Goal: Transaction & Acquisition: Subscribe to service/newsletter

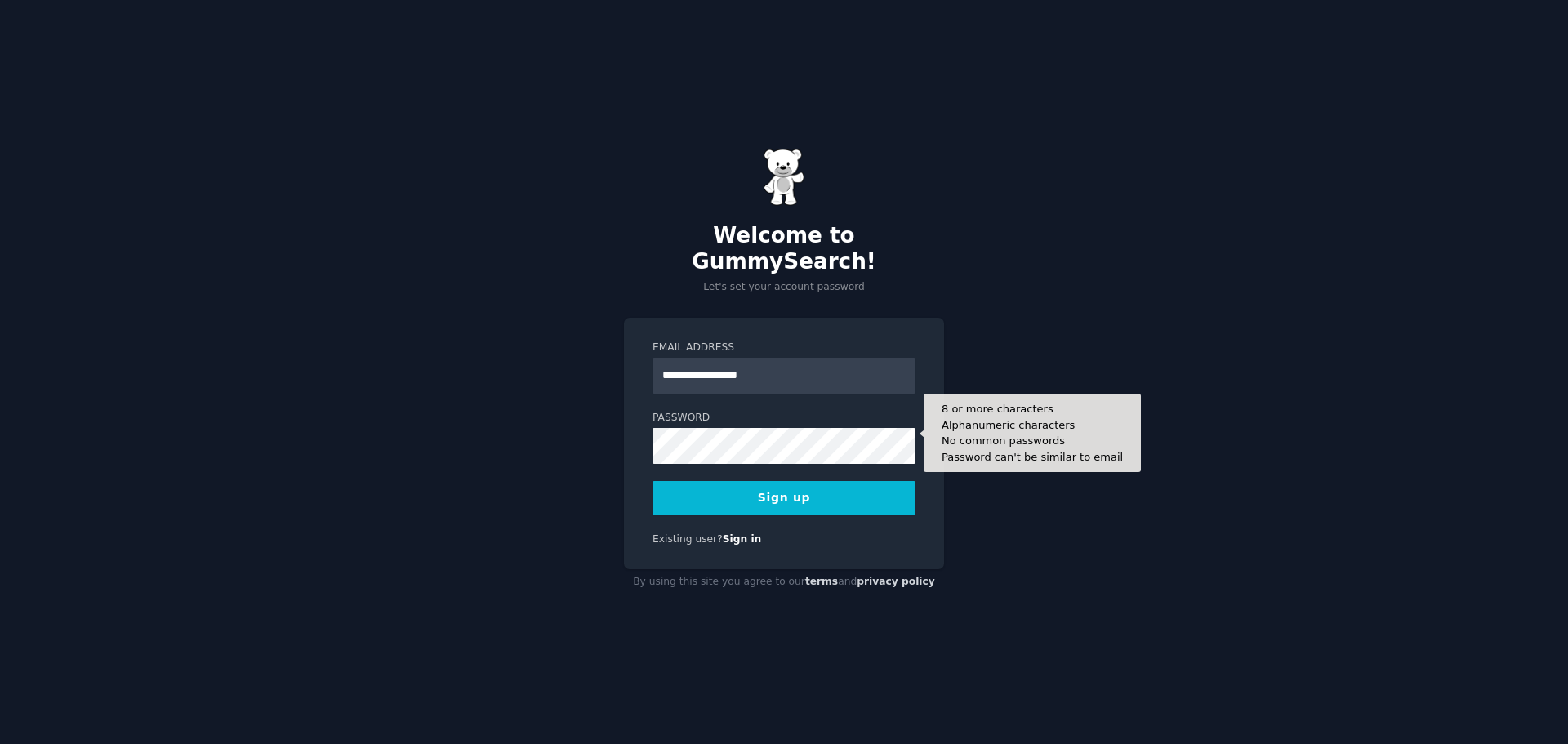
type input "**********"
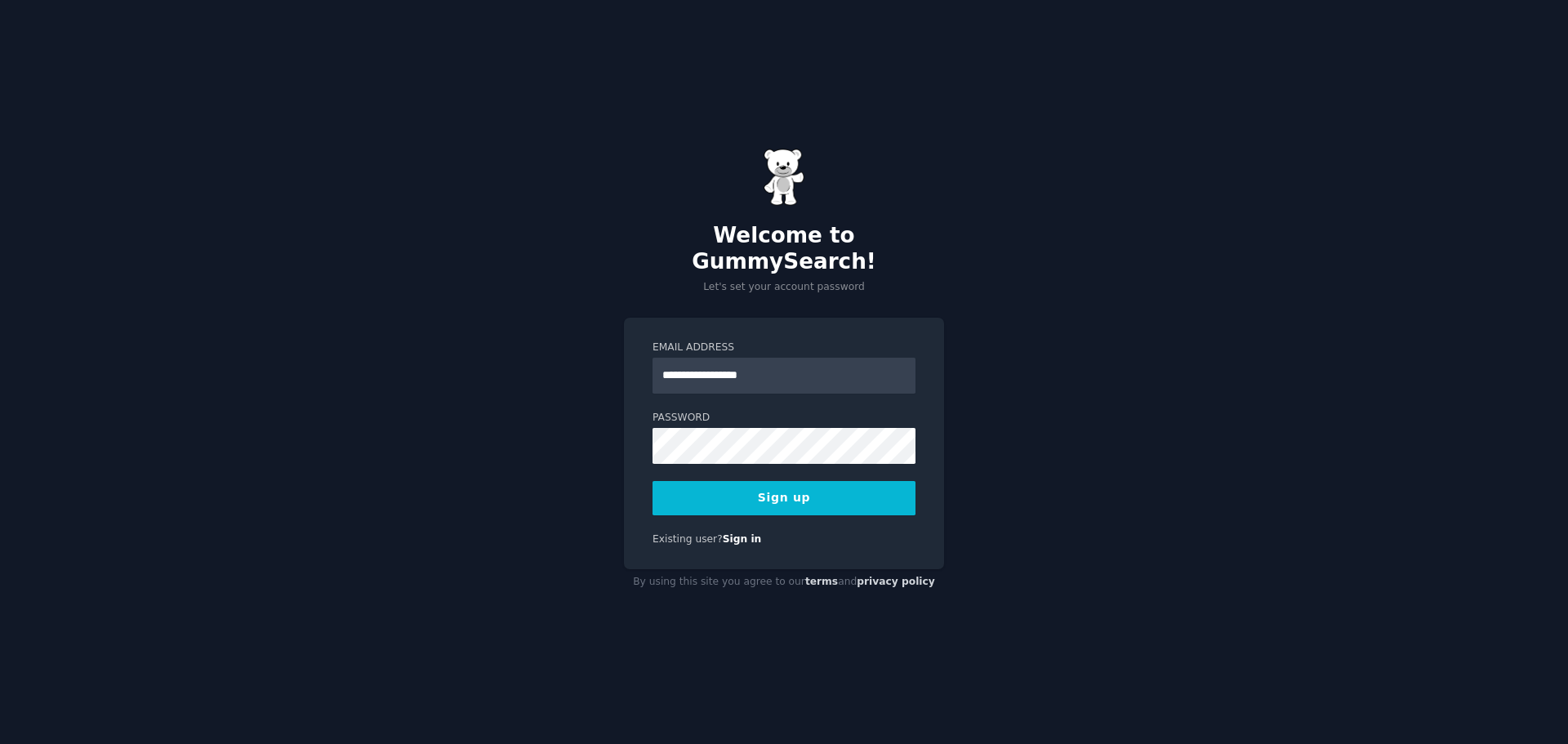
click at [751, 481] on button "Sign up" at bounding box center [783, 498] width 263 height 34
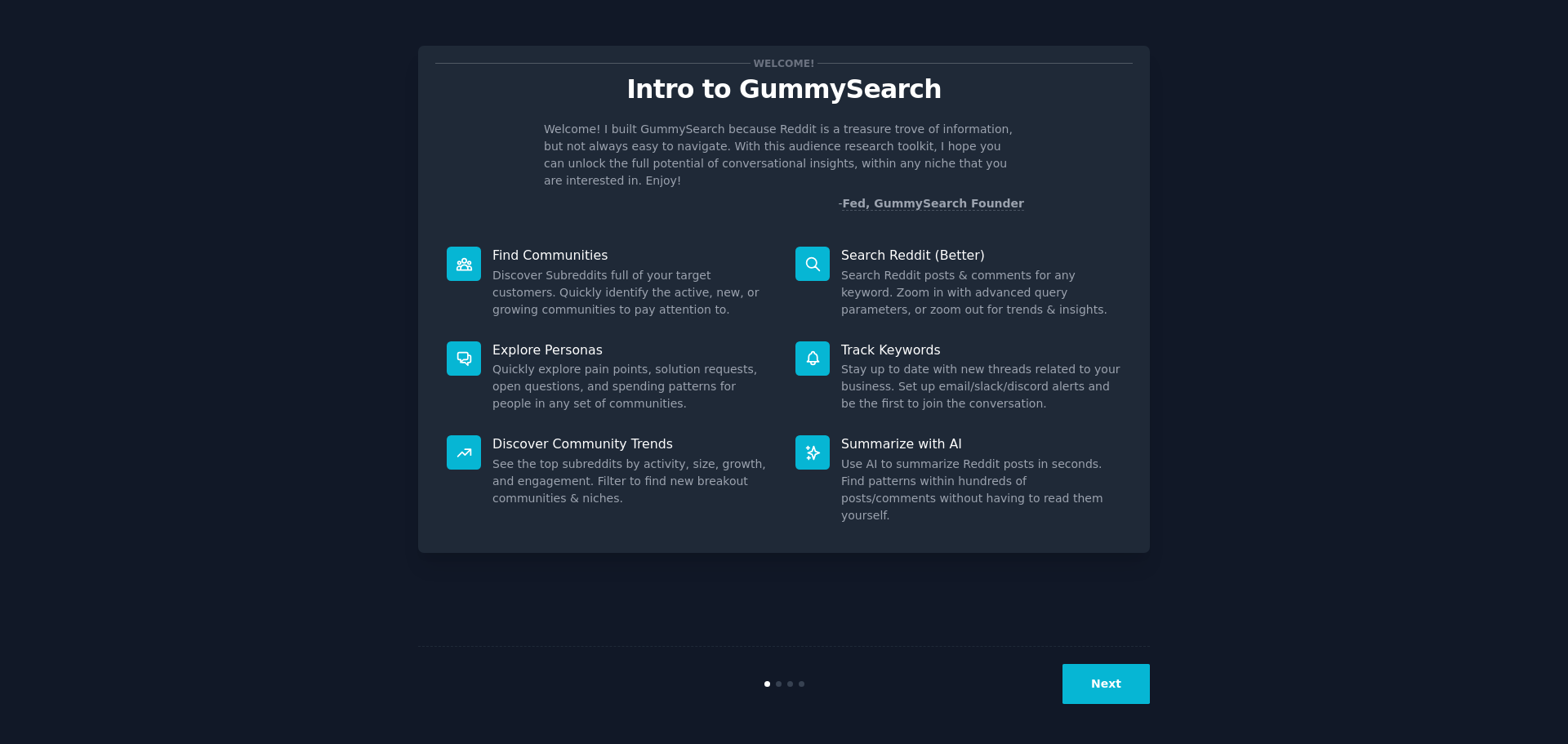
click at [1103, 682] on button "Next" at bounding box center [1106, 684] width 88 height 40
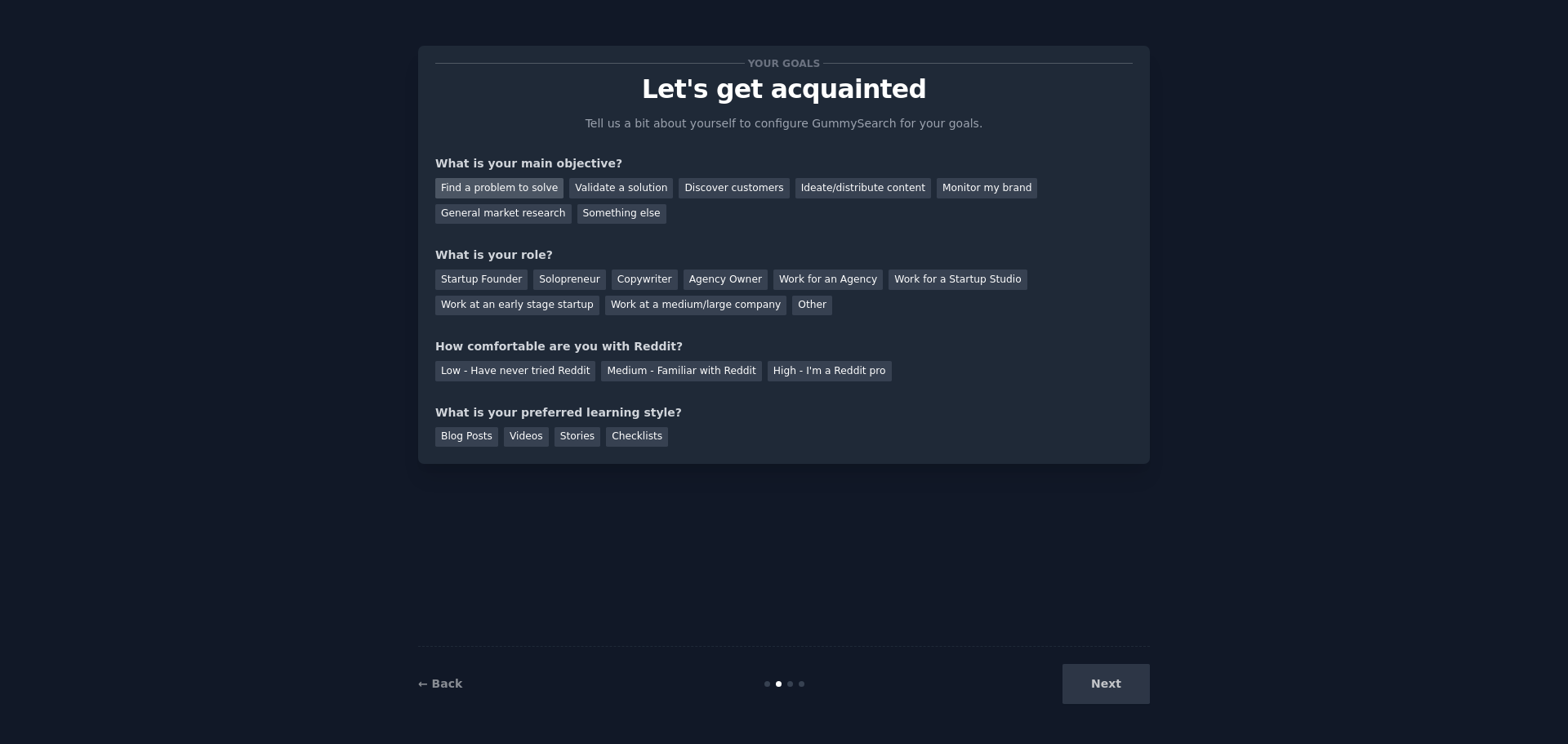
click at [500, 189] on div "Find a problem to solve" at bounding box center [499, 188] width 128 height 21
click at [588, 185] on div "Validate a solution" at bounding box center [621, 188] width 103 height 21
click at [498, 183] on div "Find a problem to solve" at bounding box center [499, 188] width 128 height 21
click at [817, 185] on div "Ideate/distribute content" at bounding box center [863, 188] width 136 height 21
click at [496, 185] on div "Find a problem to solve" at bounding box center [499, 188] width 128 height 21
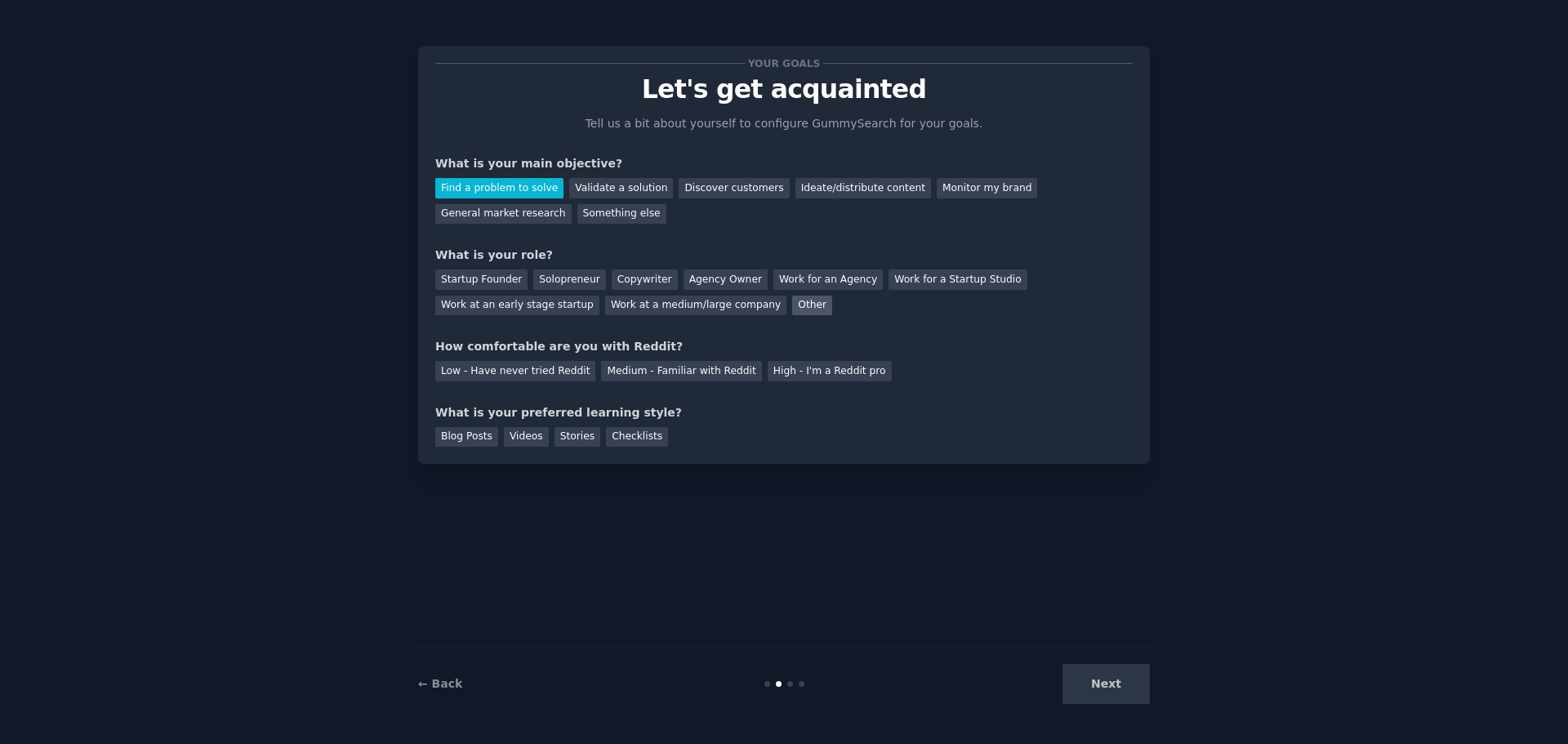
click at [792, 307] on div "Other" at bounding box center [812, 305] width 40 height 21
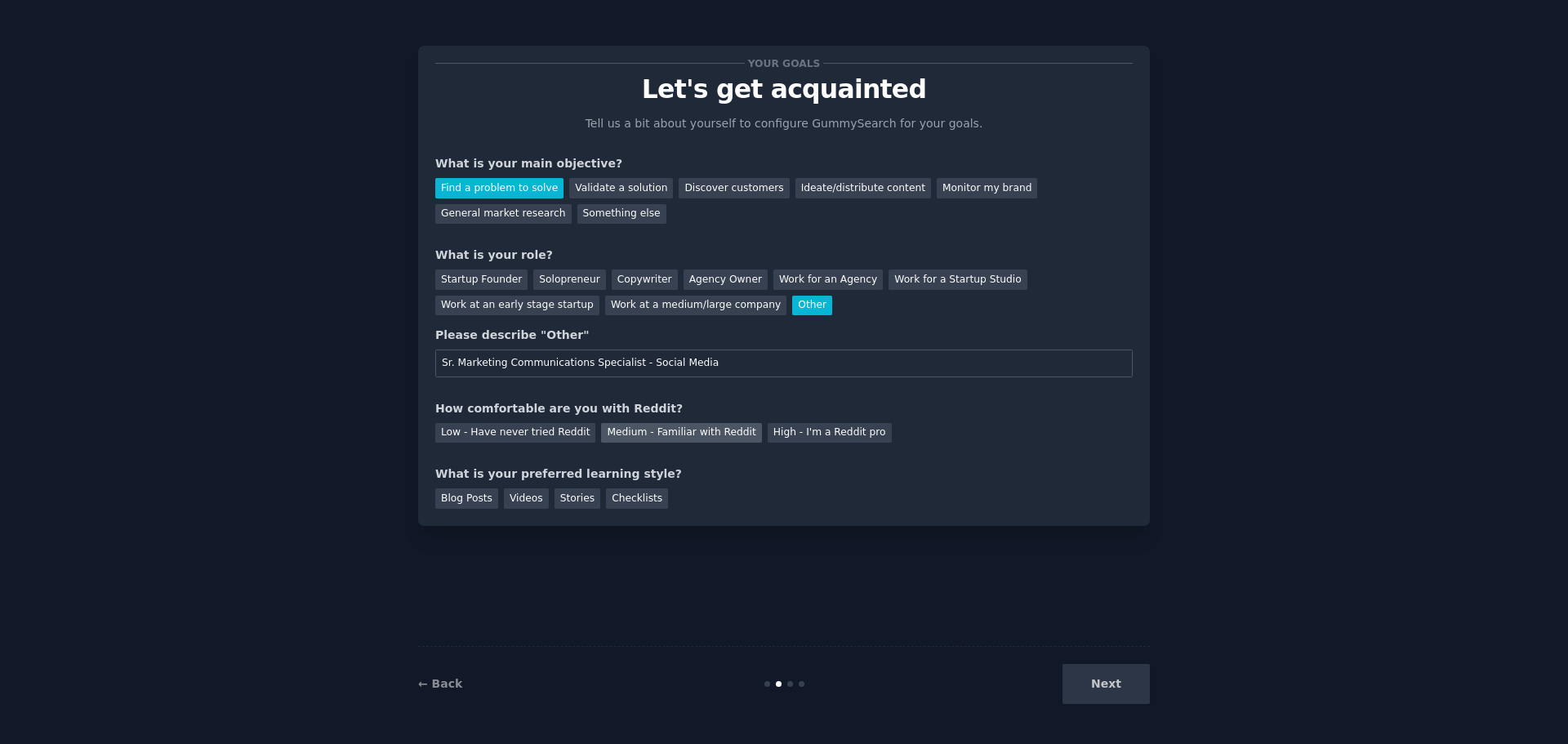
type input "Sr. Marketing Communications Specialist - Social Media"
click at [651, 430] on div "Medium - Familiar with Reddit" at bounding box center [681, 433] width 160 height 21
click at [566, 497] on div "Stories" at bounding box center [577, 498] width 45 height 21
click at [475, 500] on div "Blog Posts" at bounding box center [466, 498] width 63 height 21
click at [1104, 682] on button "Next" at bounding box center [1106, 684] width 88 height 40
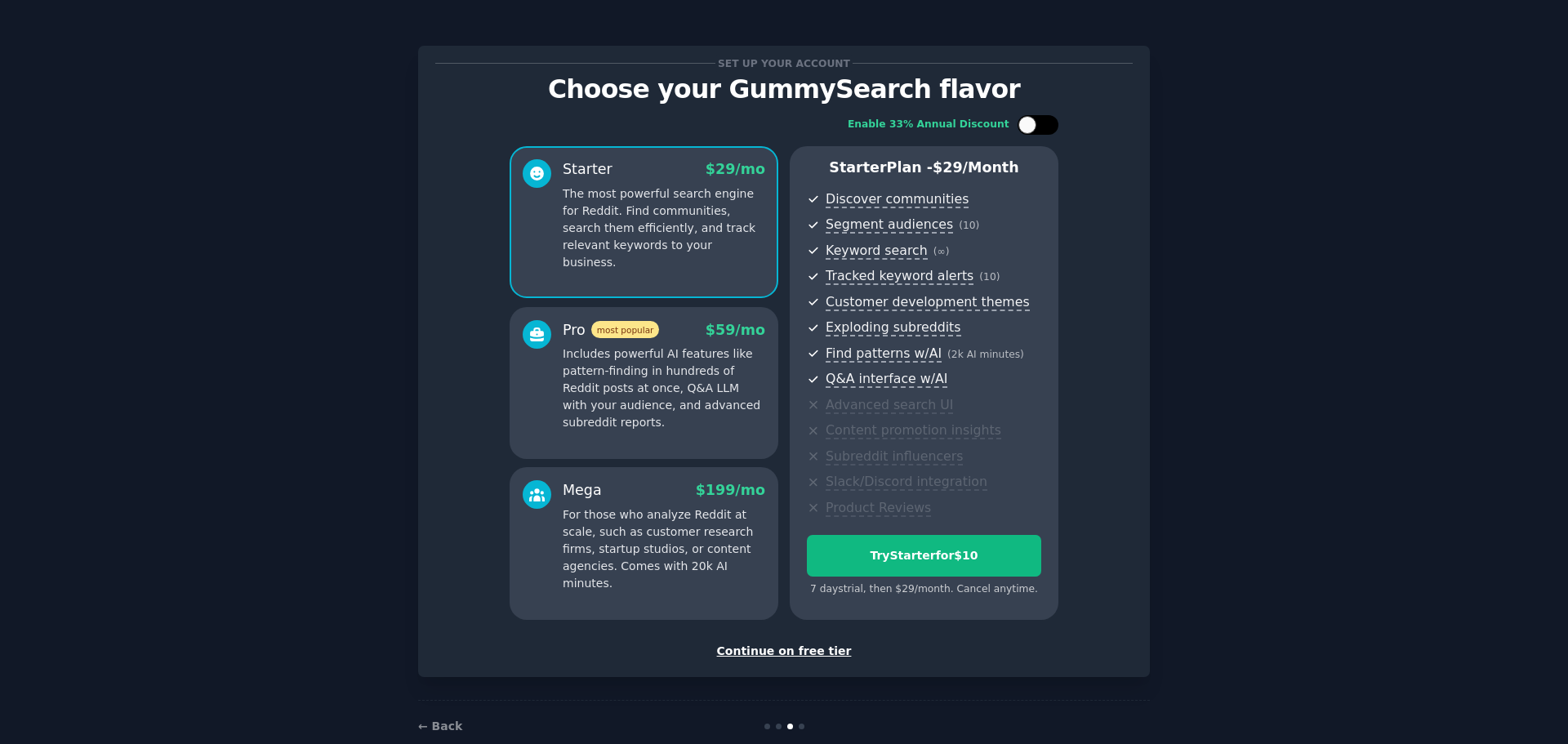
click at [1042, 123] on div at bounding box center [1046, 125] width 8 height 8
checkbox input "true"
click at [691, 401] on p "Includes powerful AI features like pattern-finding in hundreds of Reddit posts …" at bounding box center [664, 388] width 203 height 86
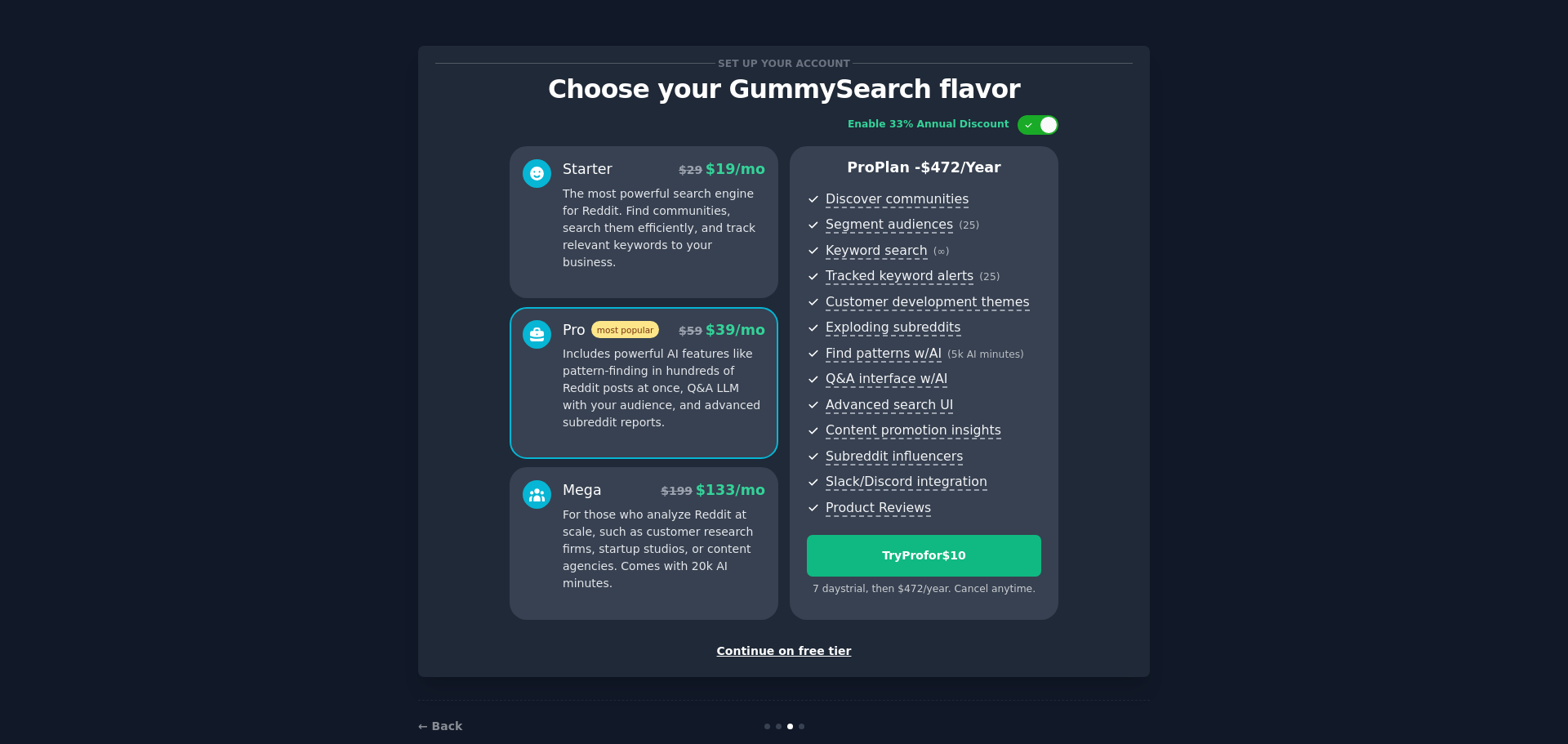
click at [652, 254] on div "Starter $ 29 $ 19 /mo The most powerful search engine for Reddit. Find communit…" at bounding box center [643, 222] width 269 height 152
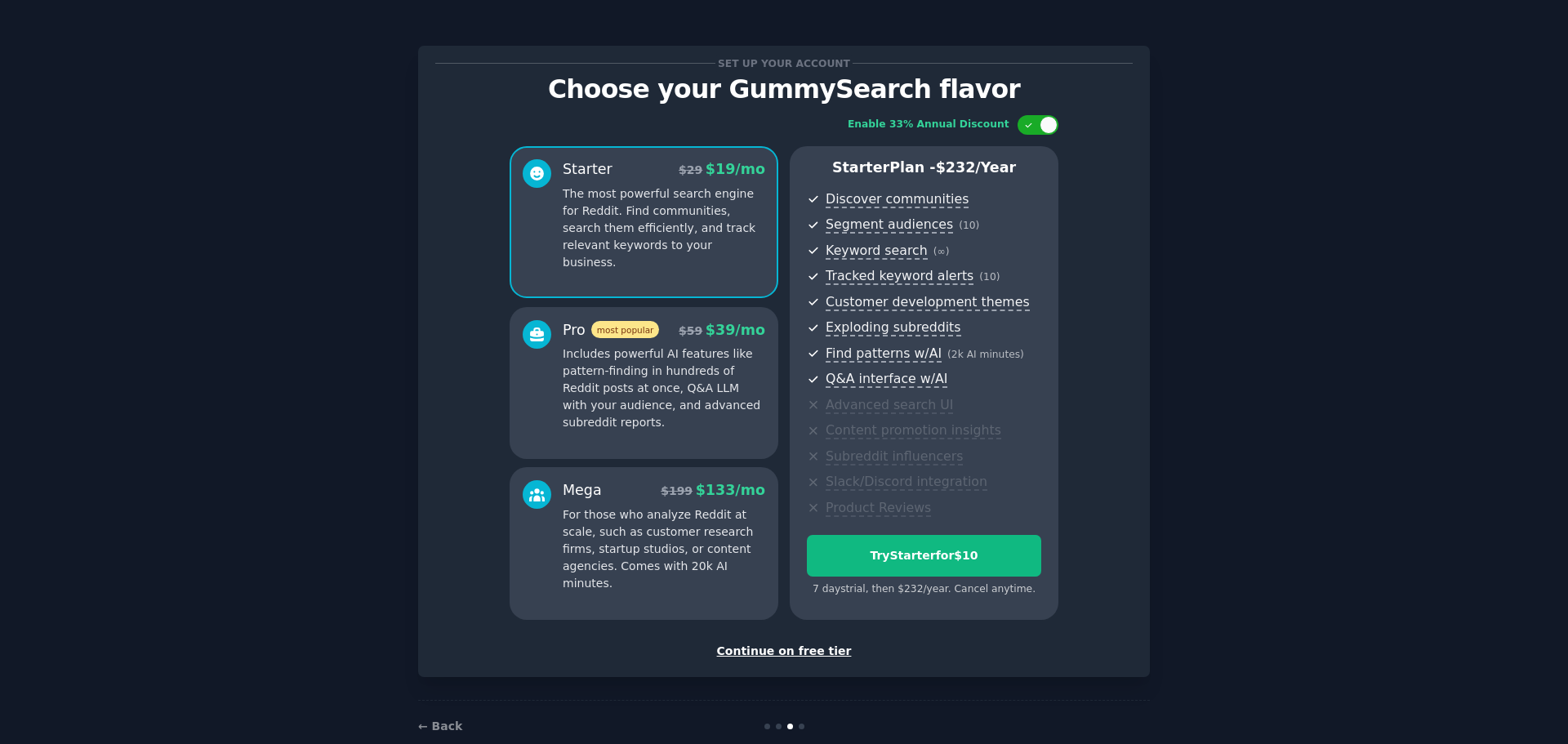
scroll to position [31, 0]
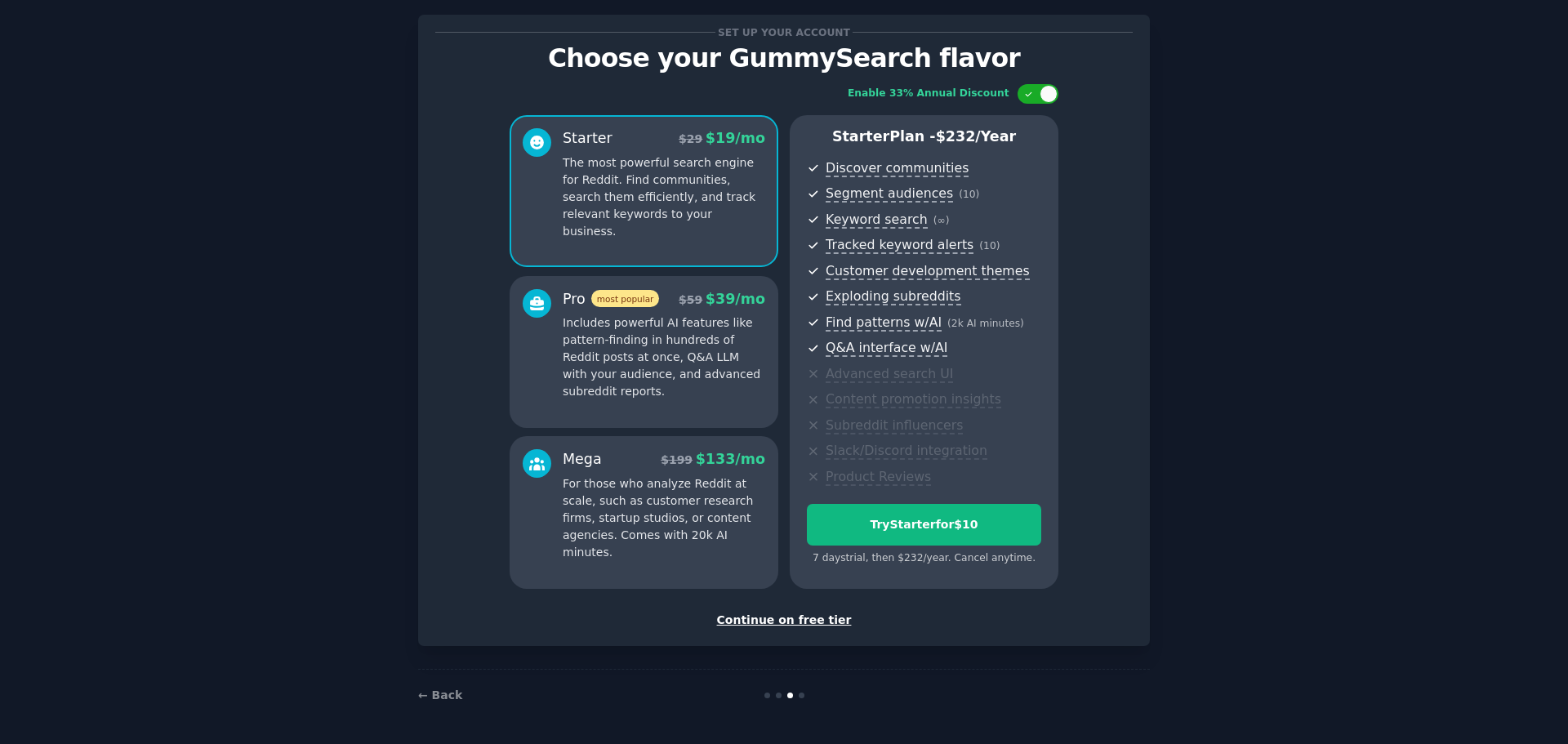
drag, startPoint x: 332, startPoint y: 624, endPoint x: 316, endPoint y: 623, distance: 16.0
click at [332, 624] on div "Set up your account Choose your GummySearch flavor Enable 33% Annual Discount S…" at bounding box center [783, 356] width 1522 height 729
